Goal: Find specific page/section: Find specific page/section

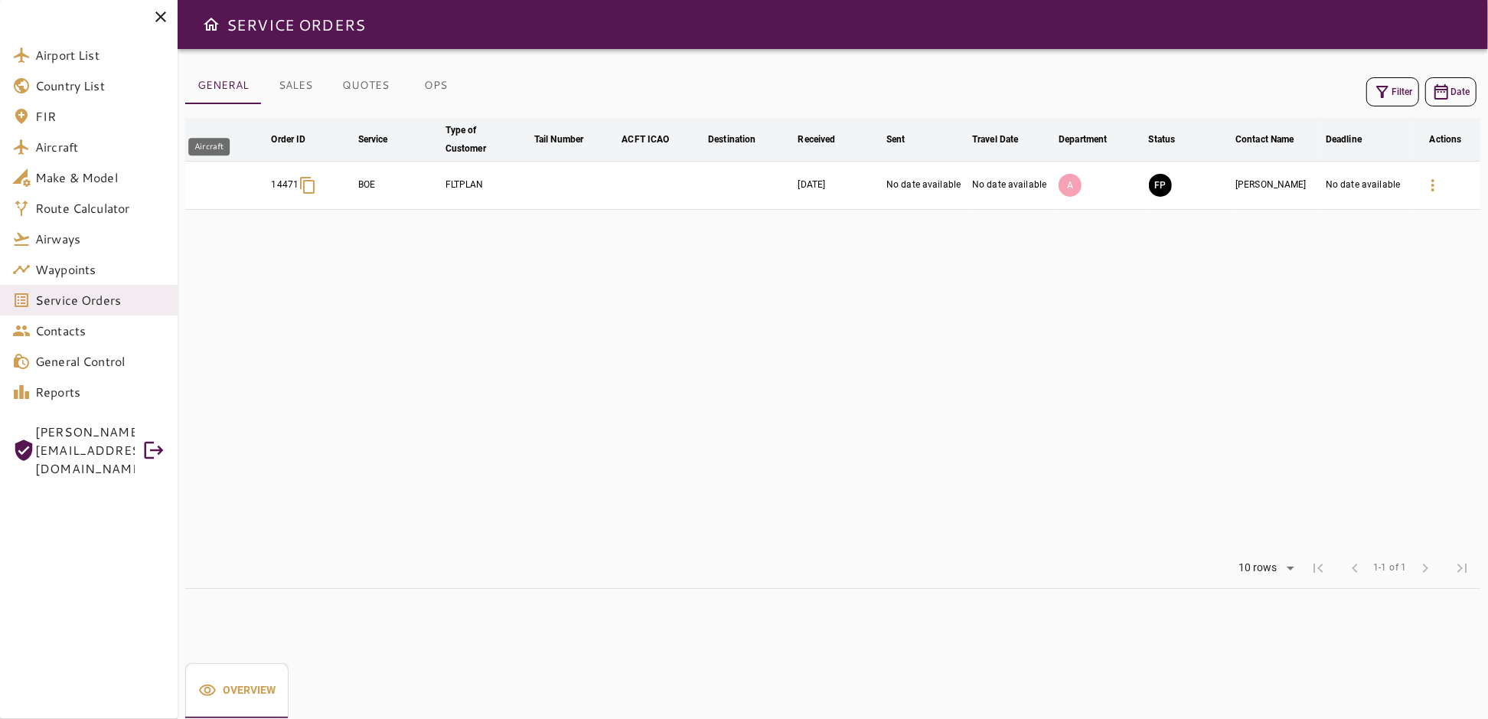
click at [77, 145] on span "Aircraft" at bounding box center [100, 147] width 130 height 18
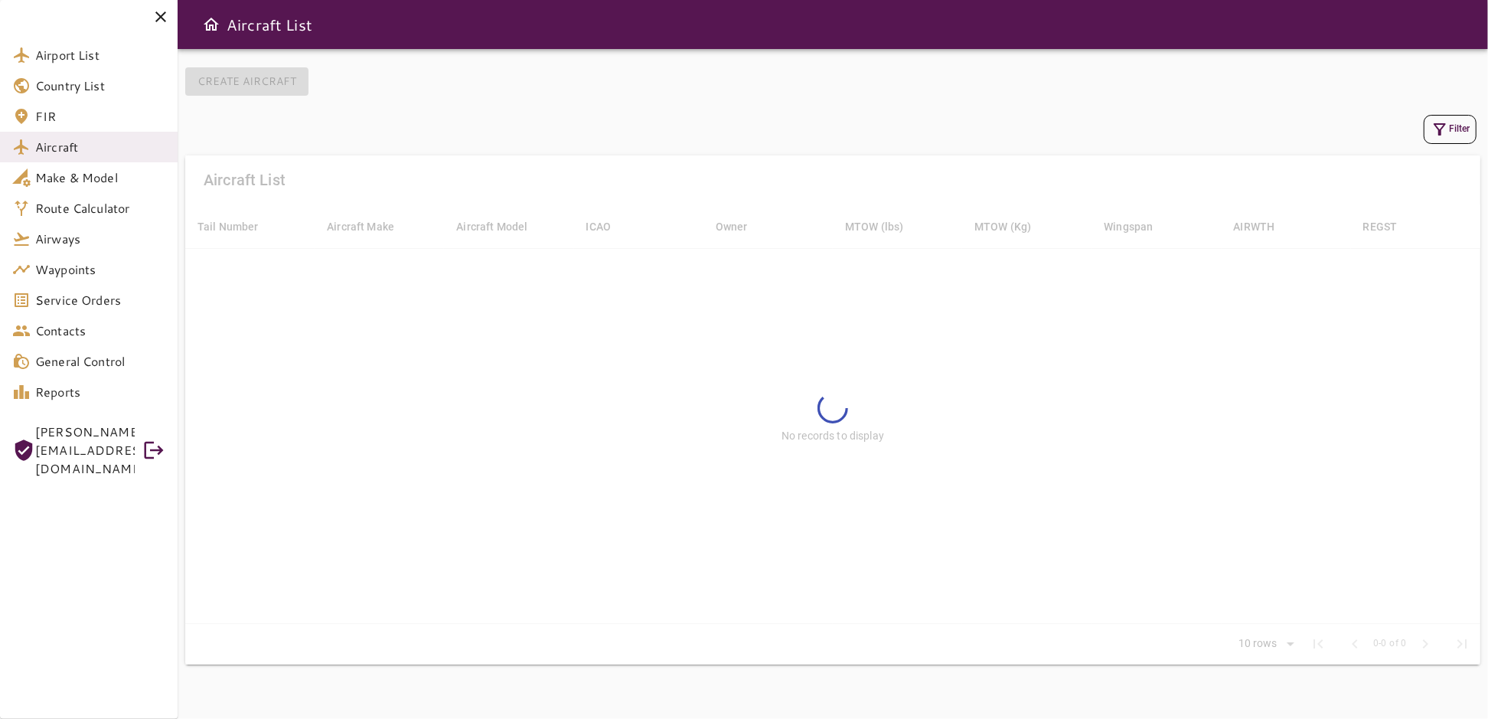
click at [1442, 129] on icon "button" at bounding box center [1440, 129] width 18 height 18
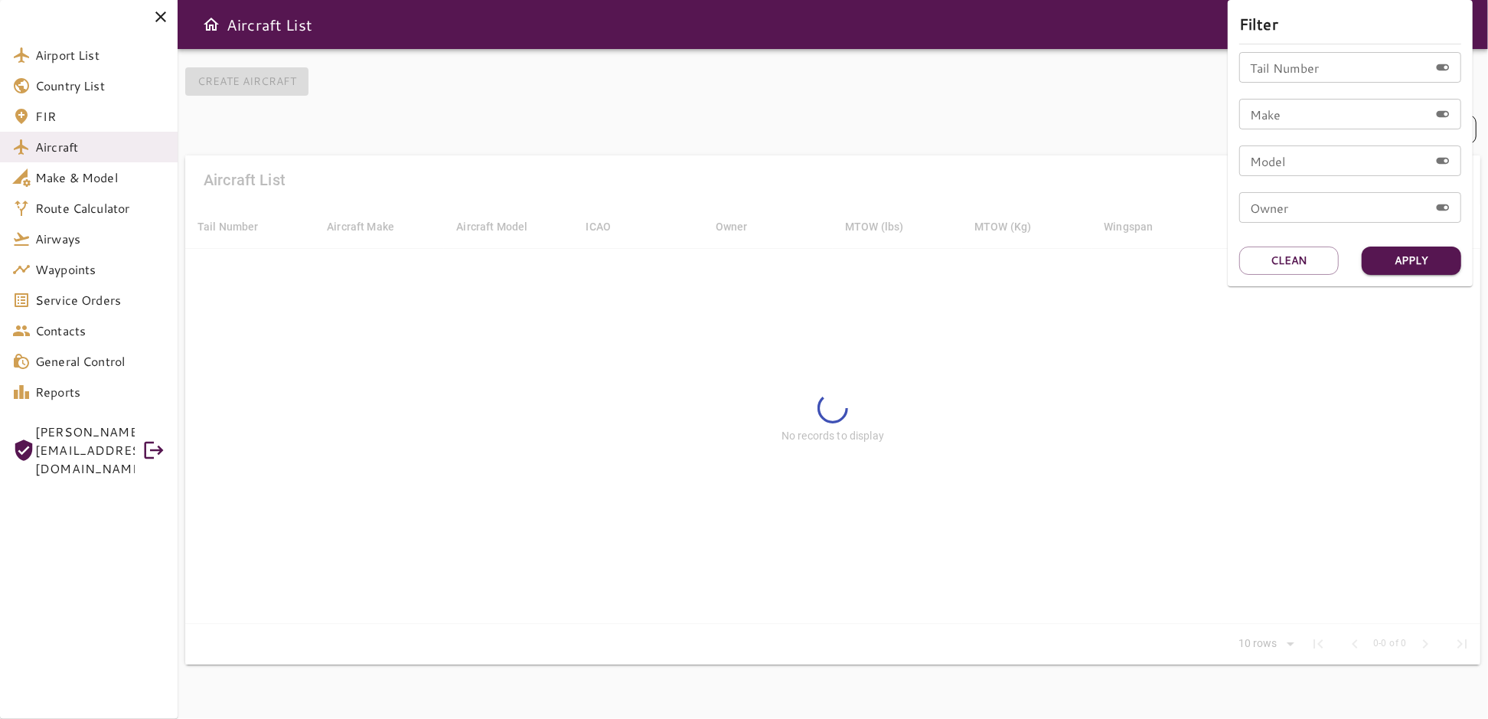
click at [1277, 74] on input "Tail Number" at bounding box center [1335, 67] width 190 height 31
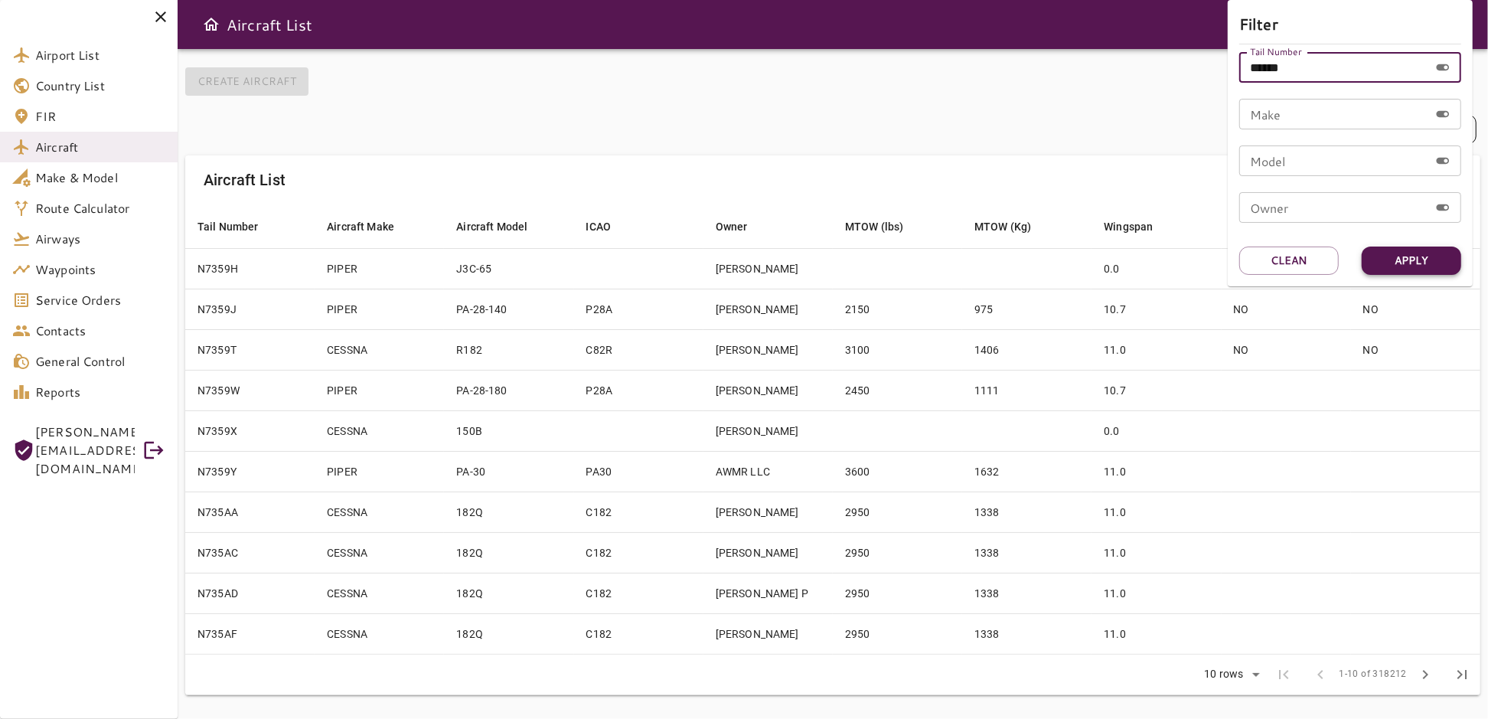
type input "******"
click at [1426, 256] on button "Apply" at bounding box center [1412, 261] width 100 height 28
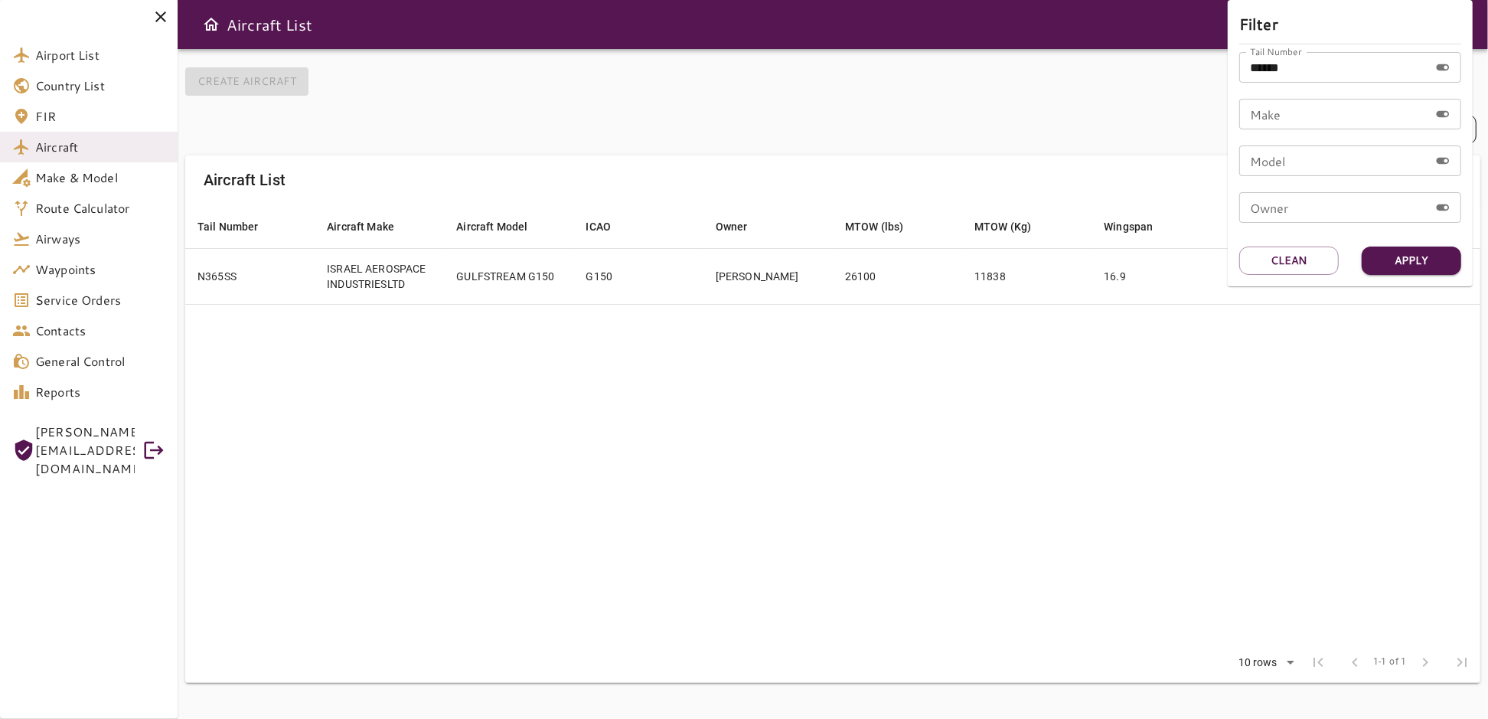
click at [926, 385] on div at bounding box center [744, 359] width 1488 height 719
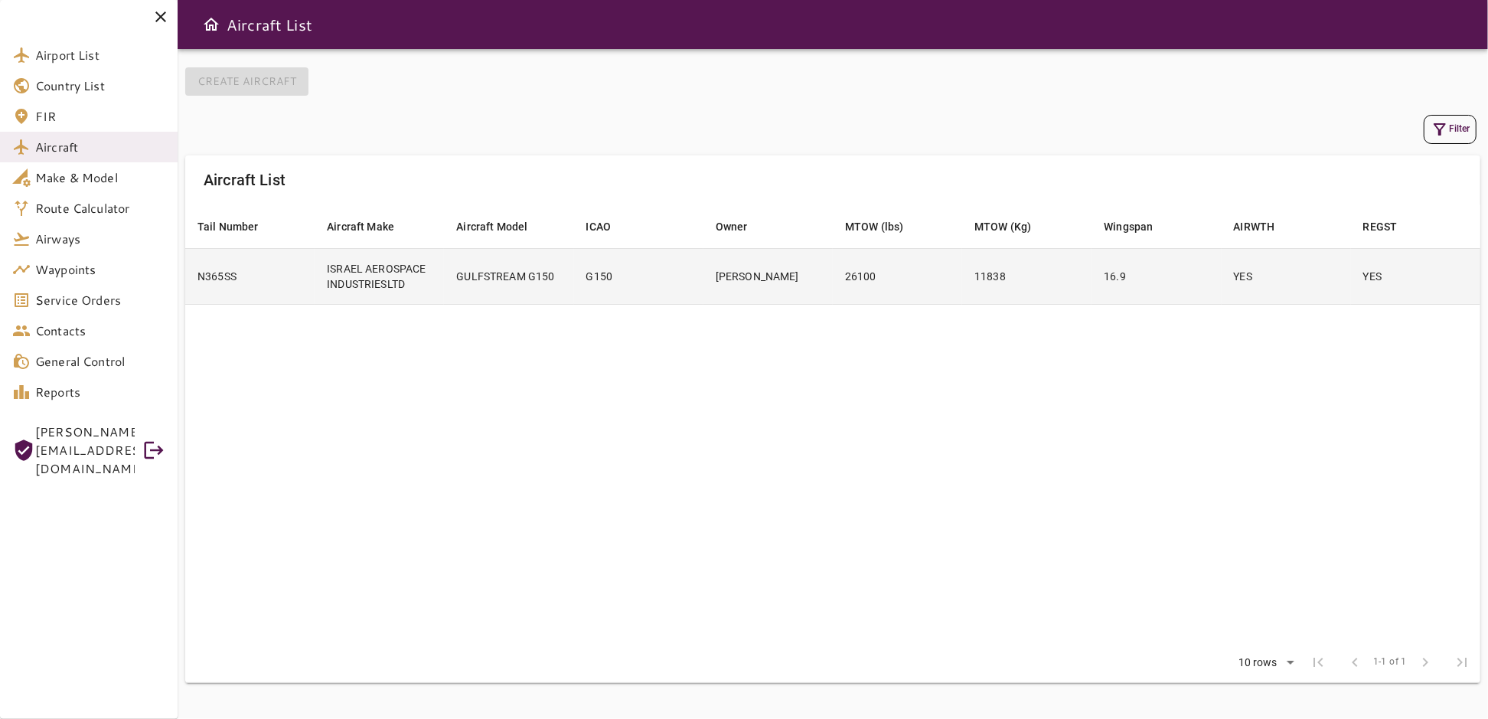
click at [1274, 269] on td "YES" at bounding box center [1286, 276] width 129 height 56
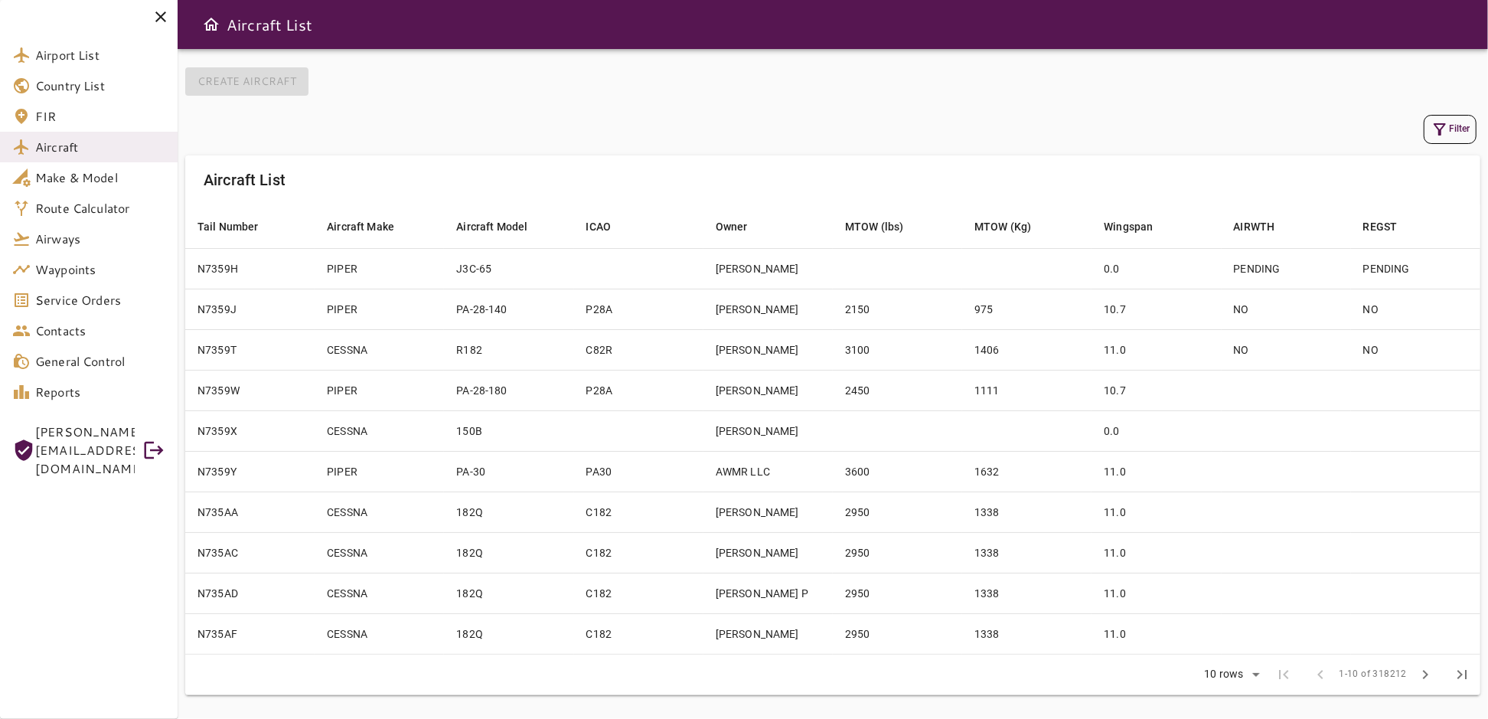
click at [1446, 125] on icon "button" at bounding box center [1440, 129] width 18 height 18
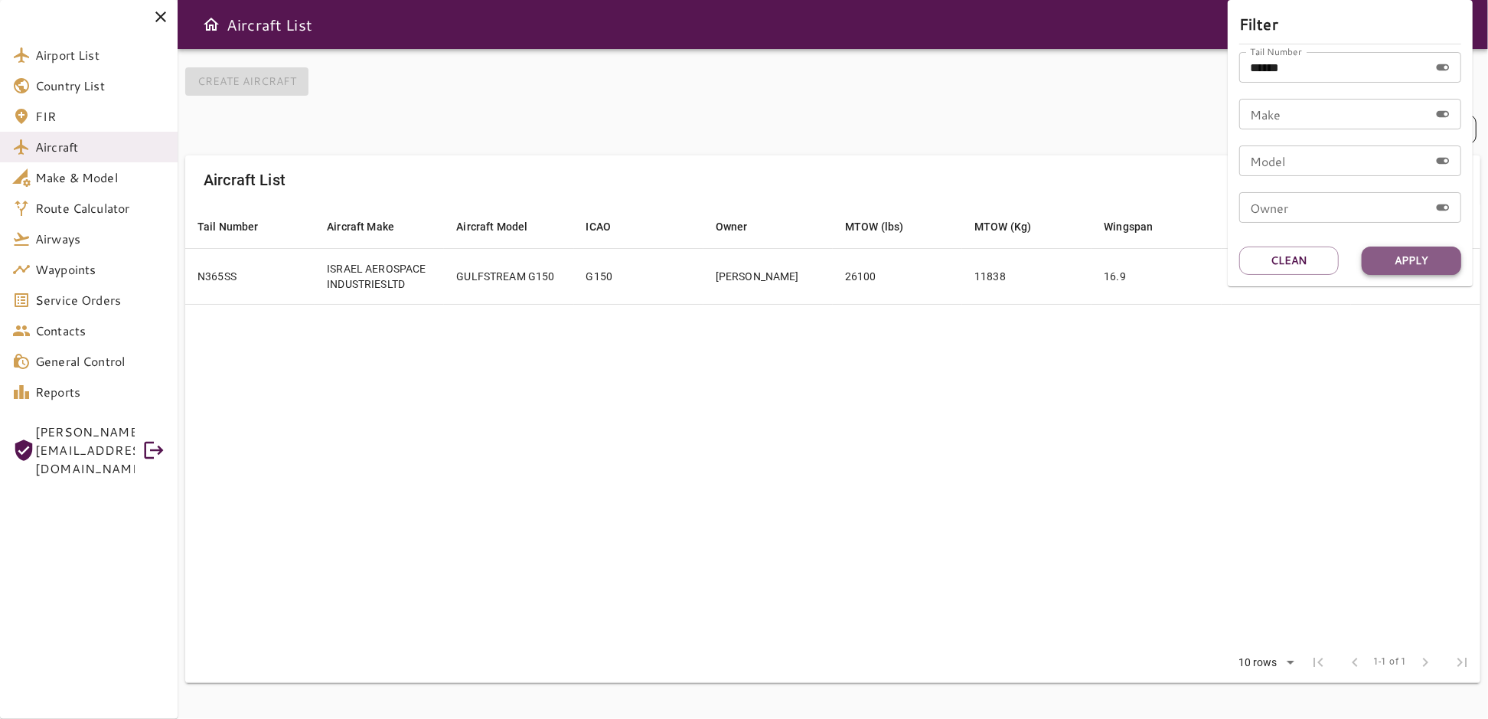
click at [1396, 260] on button "Apply" at bounding box center [1412, 261] width 100 height 28
click at [1223, 374] on div at bounding box center [744, 359] width 1488 height 719
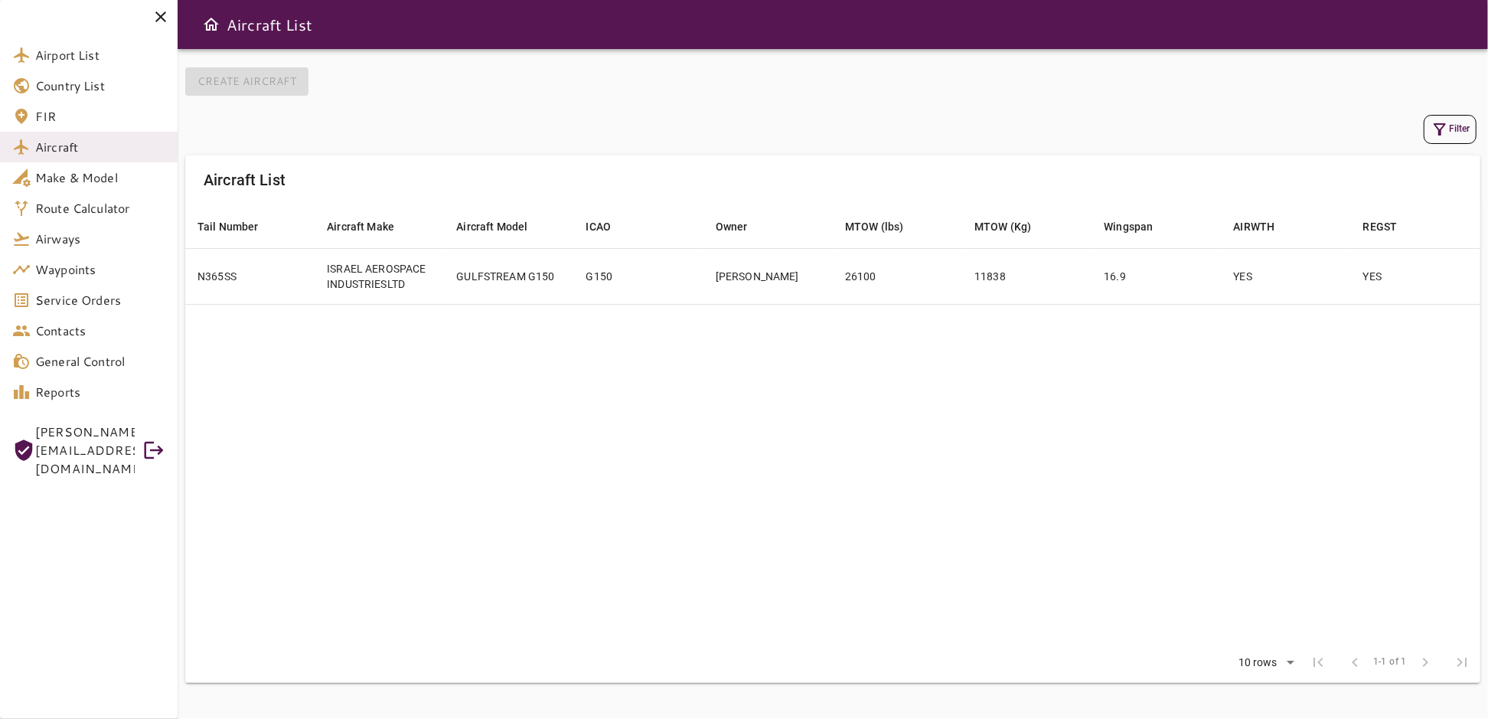
click at [1455, 135] on button "Filter" at bounding box center [1450, 129] width 53 height 29
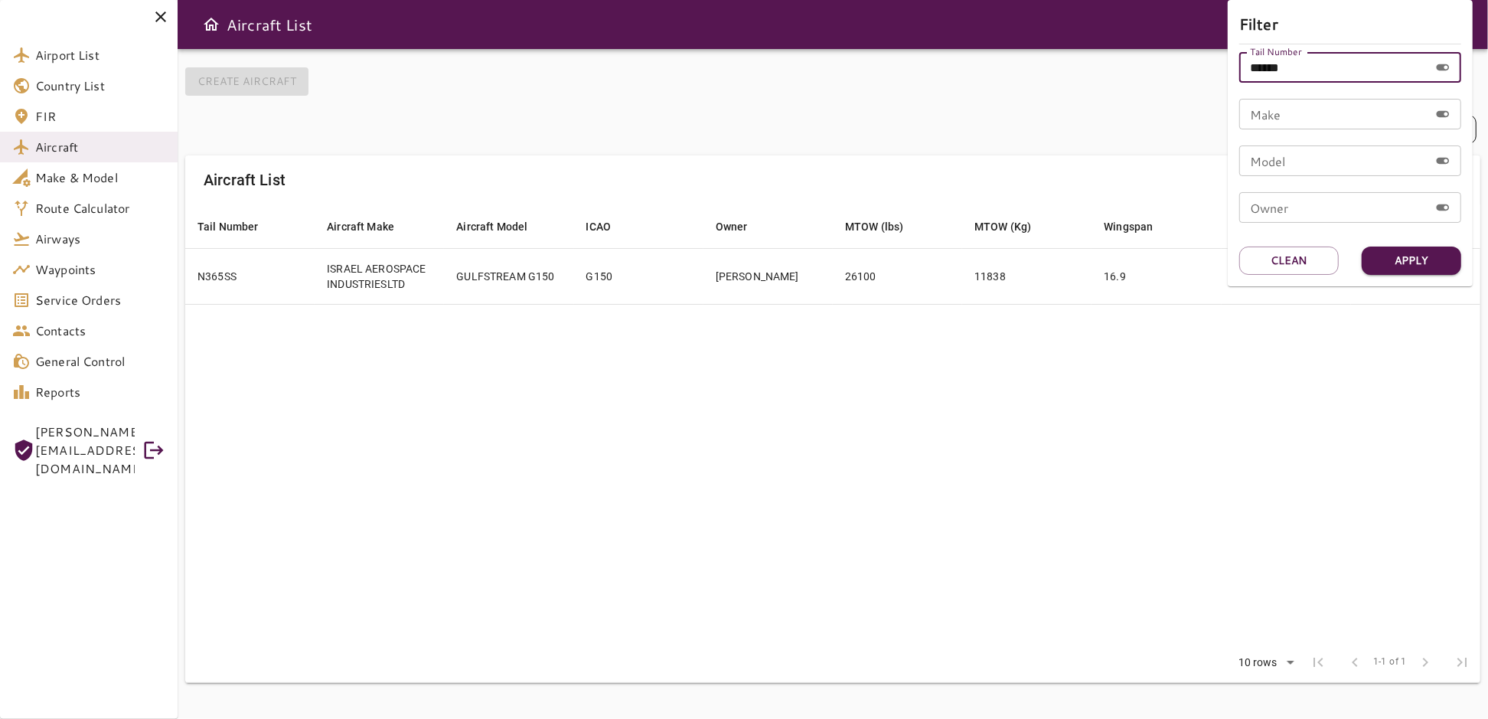
drag, startPoint x: 1223, startPoint y: 80, endPoint x: 1171, endPoint y: 82, distance: 52.1
click at [1171, 82] on div "Filter Tail Number ****** Tail Number Make Make Model Model Owner Owner Apply C…" at bounding box center [744, 359] width 1488 height 719
type input "******"
click at [1405, 263] on button "Apply" at bounding box center [1412, 261] width 100 height 28
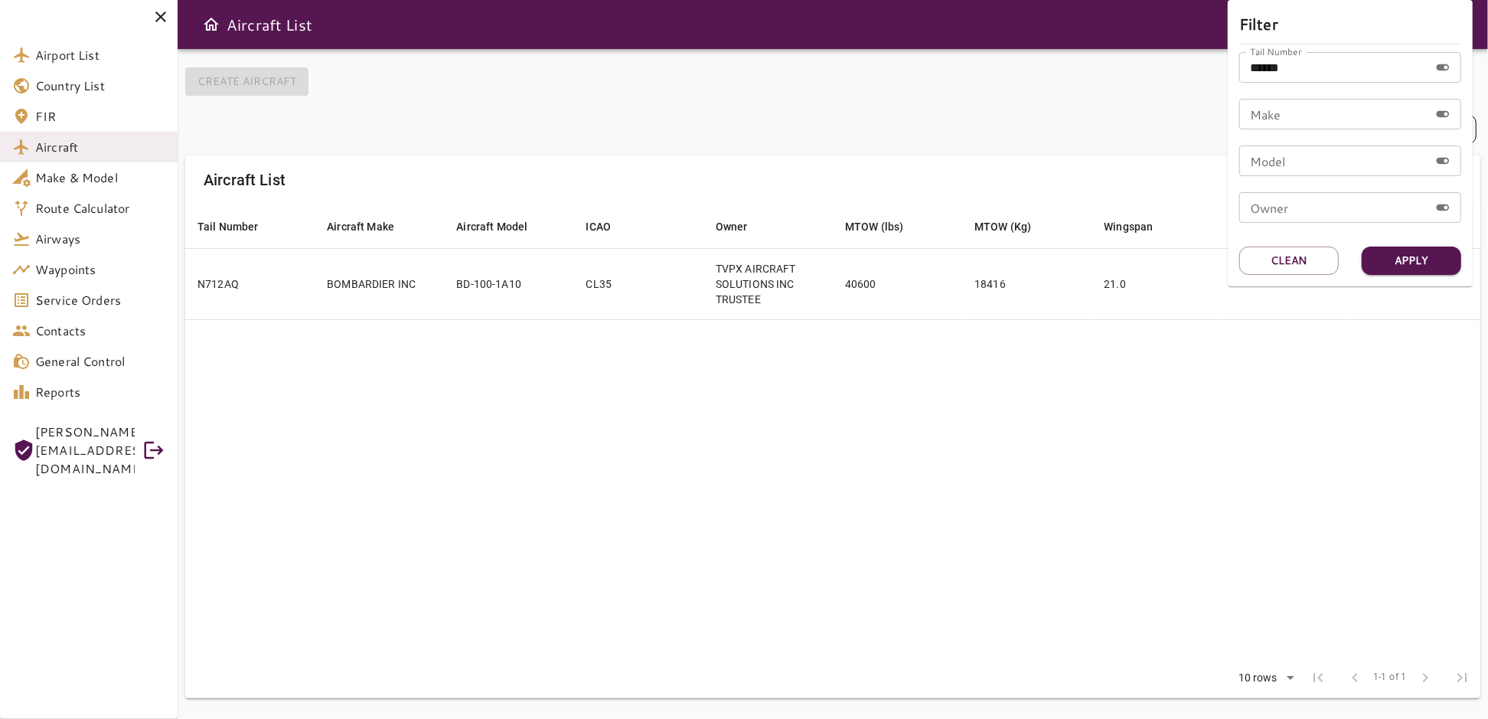
click at [1004, 469] on div at bounding box center [744, 359] width 1488 height 719
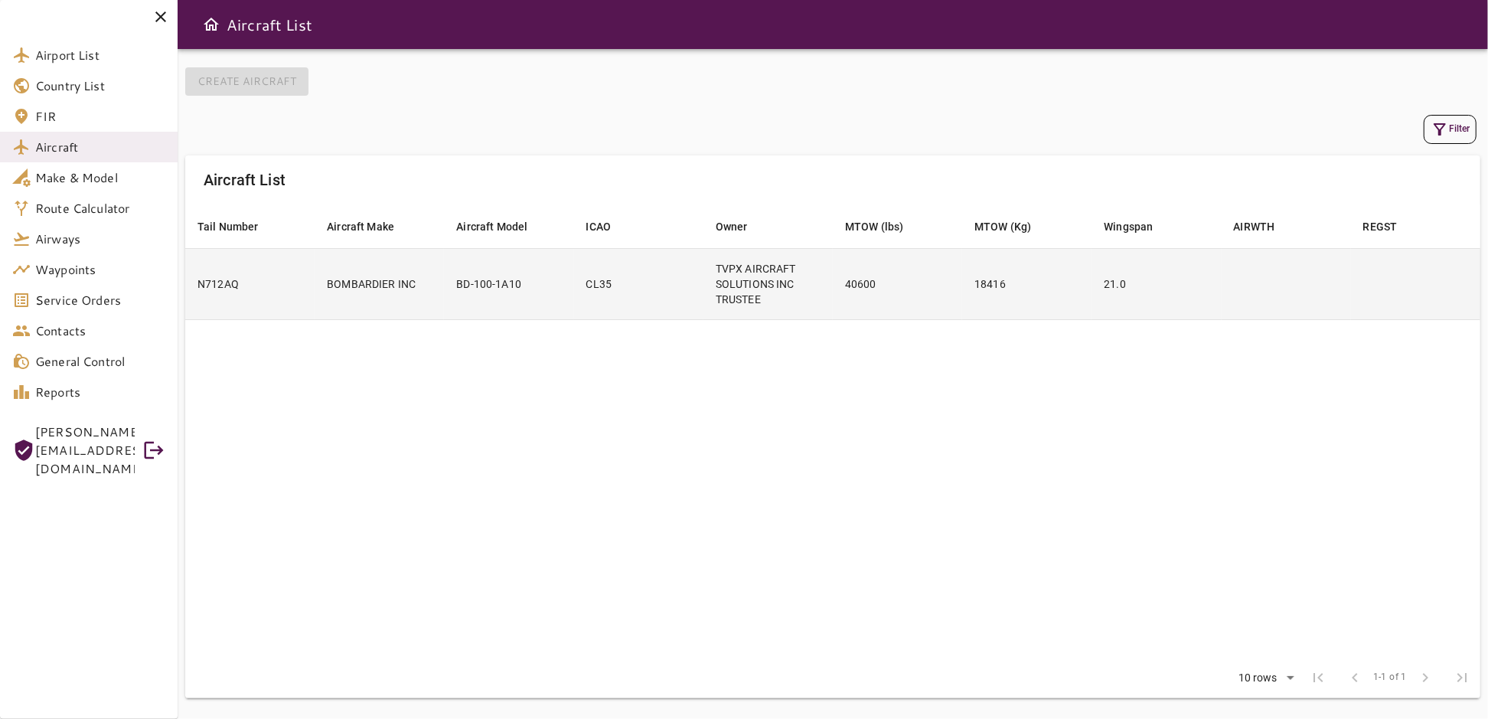
click at [1238, 300] on td at bounding box center [1286, 283] width 129 height 71
